Goal: Information Seeking & Learning: Learn about a topic

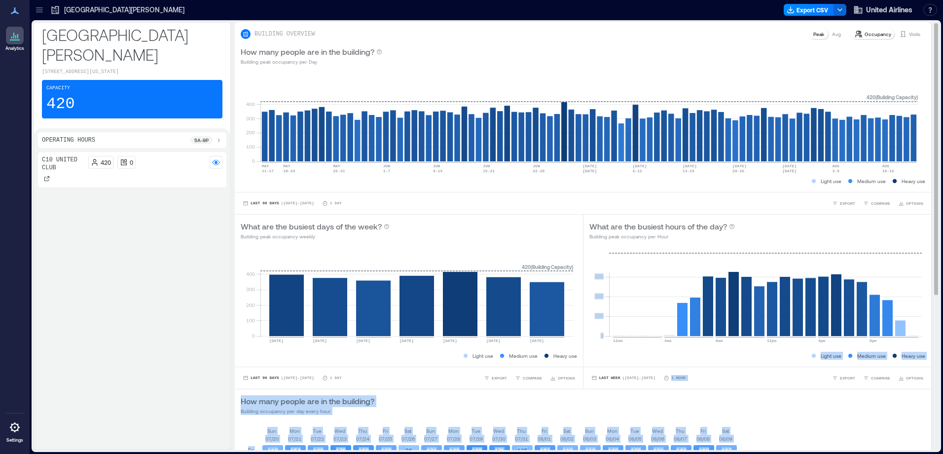
drag, startPoint x: 930, startPoint y: 210, endPoint x: 923, endPoint y: 241, distance: 31.7
click at [923, 241] on div "BUILDING OVERVIEW Peak Avg Occupancy Visits How many people are in the building…" at bounding box center [587, 236] width 705 height 428
drag, startPoint x: 923, startPoint y: 241, endPoint x: 930, endPoint y: 244, distance: 7.3
click at [930, 244] on div "BUILDING OVERVIEW Peak Avg Occupancy Visits How many people are in the building…" at bounding box center [587, 236] width 705 height 428
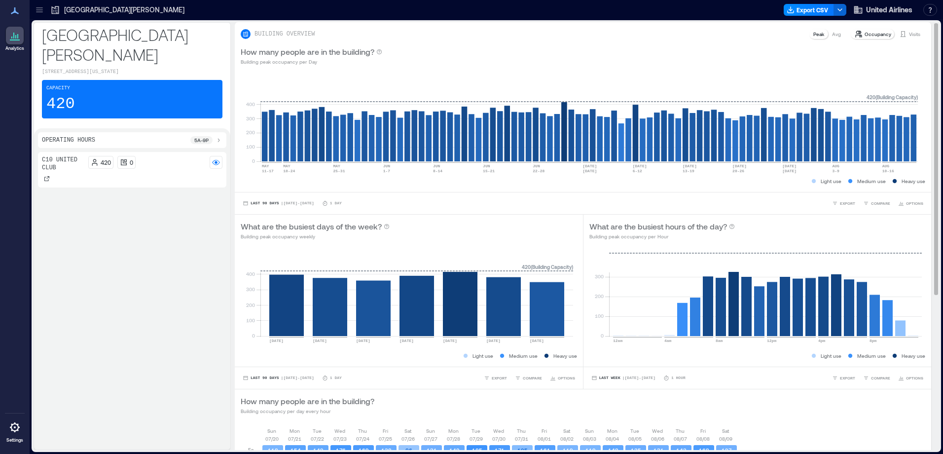
drag, startPoint x: 930, startPoint y: 244, endPoint x: 927, endPoint y: 273, distance: 28.7
click at [927, 273] on div "BUILDING OVERVIEW Peak Avg Occupancy Visits How many people are in the building…" at bounding box center [587, 236] width 705 height 428
click at [923, 227] on div "What are the busiest hours of the day? Building peak occupancy per Hour" at bounding box center [758, 231] width 348 height 32
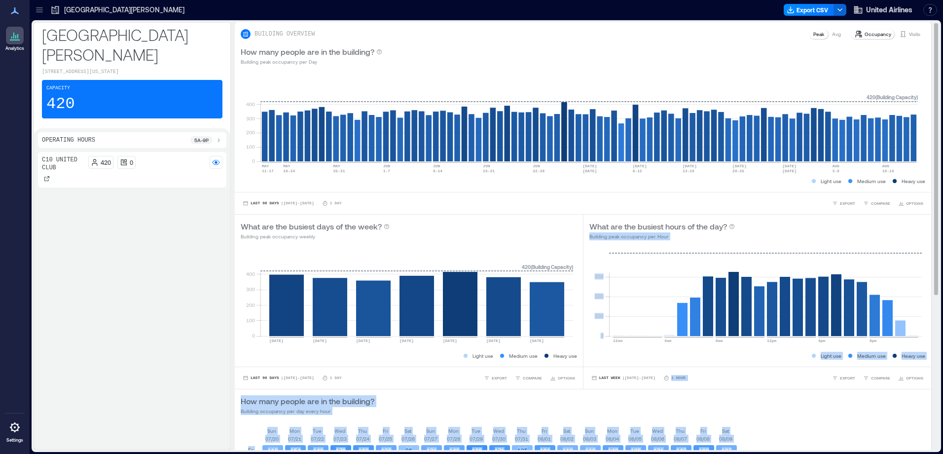
drag, startPoint x: 927, startPoint y: 221, endPoint x: 930, endPoint y: 245, distance: 24.4
click at [930, 245] on div "BUILDING OVERVIEW Peak Avg Occupancy Visits How many people are in the building…" at bounding box center [587, 236] width 705 height 428
click at [438, 397] on div "How many people are in the building? Building occupancy per day every hour" at bounding box center [583, 405] width 685 height 20
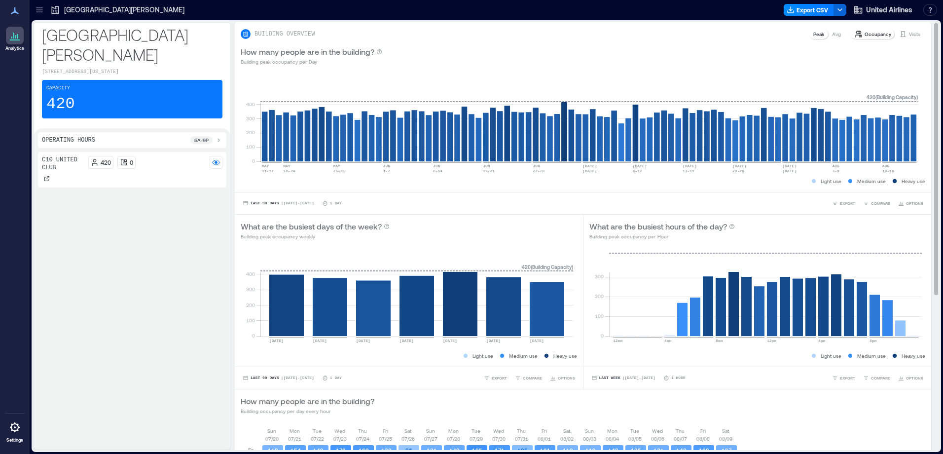
click at [927, 448] on div "BUILDING OVERVIEW Peak Avg Occupancy Visits How many people are in the building…" at bounding box center [587, 358] width 705 height 673
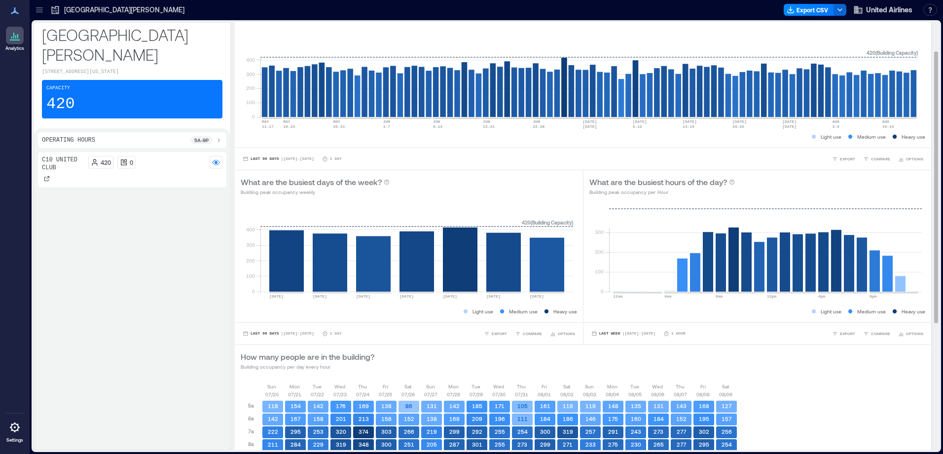
click at [927, 448] on div "BUILDING OVERVIEW Peak Avg Occupancy Visits How many people are in the building…" at bounding box center [587, 314] width 705 height 673
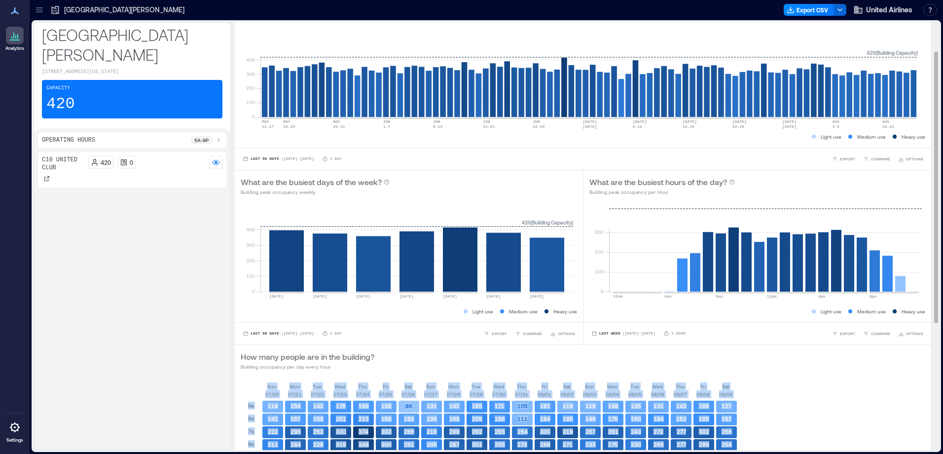
drag, startPoint x: 930, startPoint y: 287, endPoint x: 927, endPoint y: 372, distance: 84.4
click at [927, 372] on div "BUILDING OVERVIEW Peak Avg Occupancy Visits How many people are in the building…" at bounding box center [587, 236] width 705 height 428
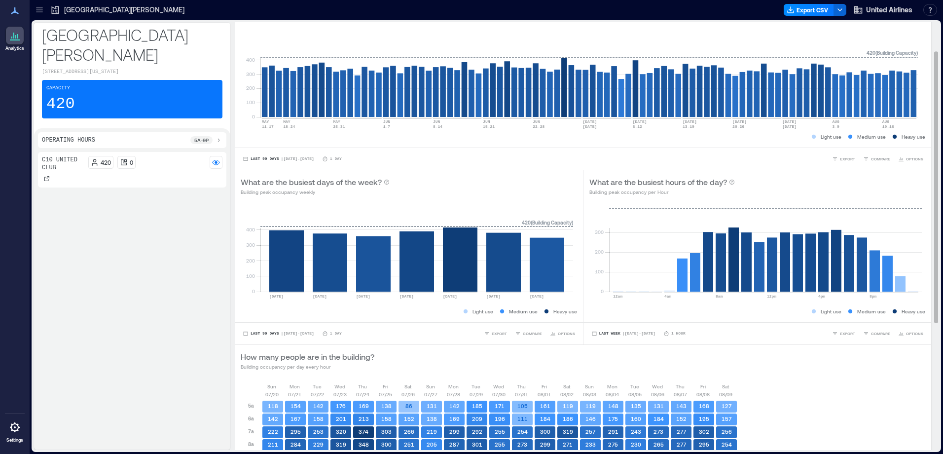
click at [929, 437] on div "BUILDING OVERVIEW Peak Avg Occupancy Visits How many people are in the building…" at bounding box center [587, 314] width 705 height 673
drag, startPoint x: 929, startPoint y: 437, endPoint x: 929, endPoint y: 451, distance: 14.3
click at [929, 451] on div "[GEOGRAPHIC_DATA][PERSON_NAME] [STREET_ADDRESS][US_STATE] Capacity 420 Operatin…" at bounding box center [487, 236] width 910 height 432
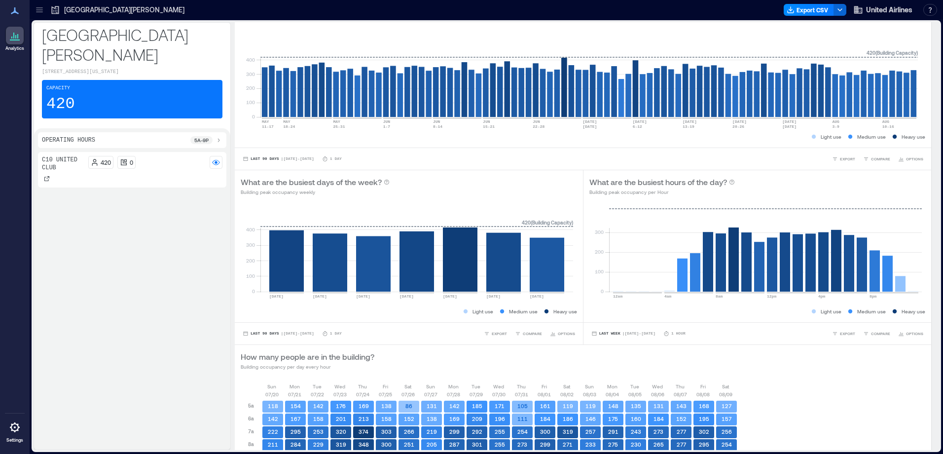
scroll to position [127, 0]
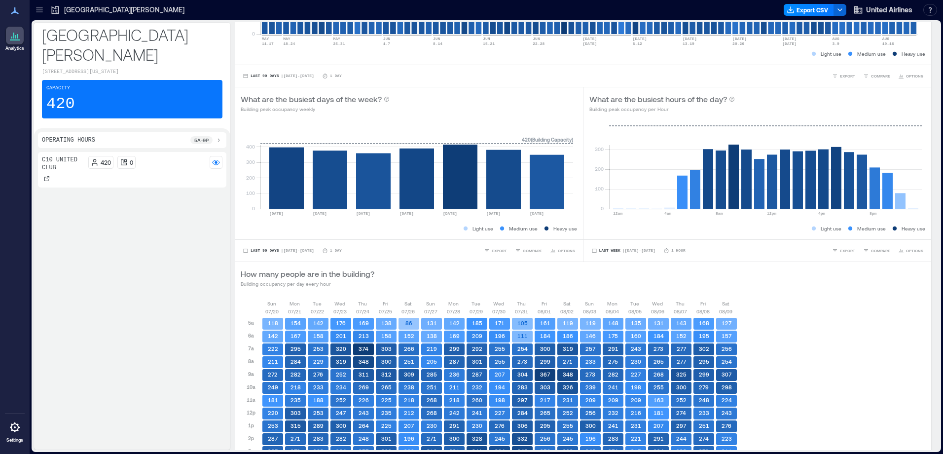
click at [929, 451] on div "[GEOGRAPHIC_DATA][PERSON_NAME] [STREET_ADDRESS][US_STATE] Capacity 420 Operatin…" at bounding box center [487, 236] width 910 height 432
click at [929, 450] on div "[GEOGRAPHIC_DATA][PERSON_NAME] [STREET_ADDRESS][US_STATE] Capacity 420 Operatin…" at bounding box center [487, 236] width 910 height 432
click at [929, 449] on div "BUILDING OVERVIEW Peak Avg Occupancy Visits How many people are in the building…" at bounding box center [587, 231] width 705 height 673
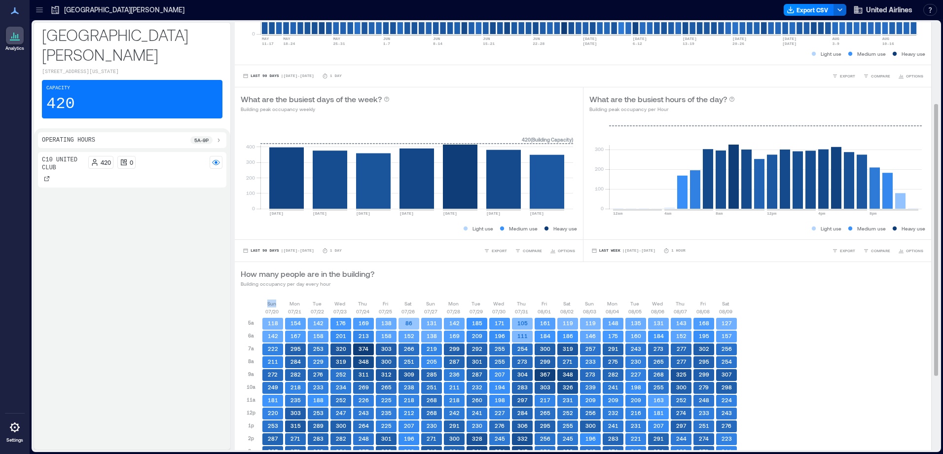
click at [929, 449] on div "BUILDING OVERVIEW Peak Avg Occupancy Visits How many people are in the building…" at bounding box center [587, 231] width 705 height 673
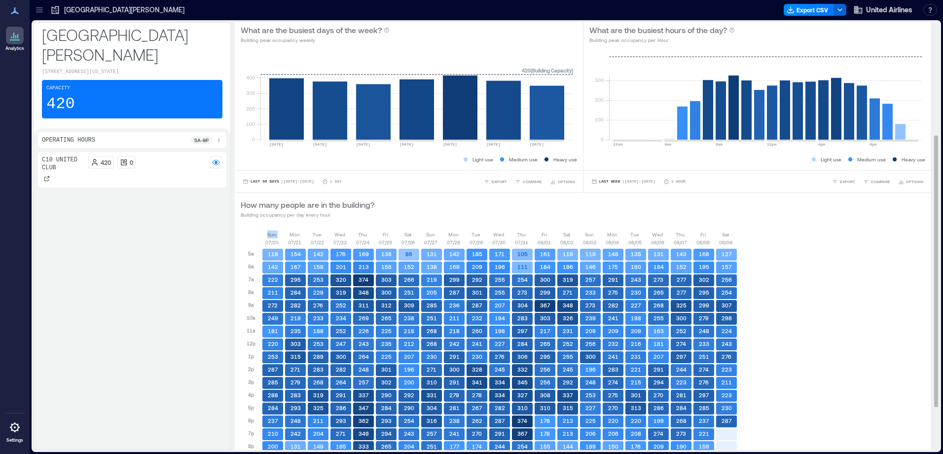
click at [929, 449] on div "BUILDING OVERVIEW Peak Avg Occupancy Visits How many people are in the building…" at bounding box center [587, 162] width 705 height 673
